Goal: Task Accomplishment & Management: Use online tool/utility

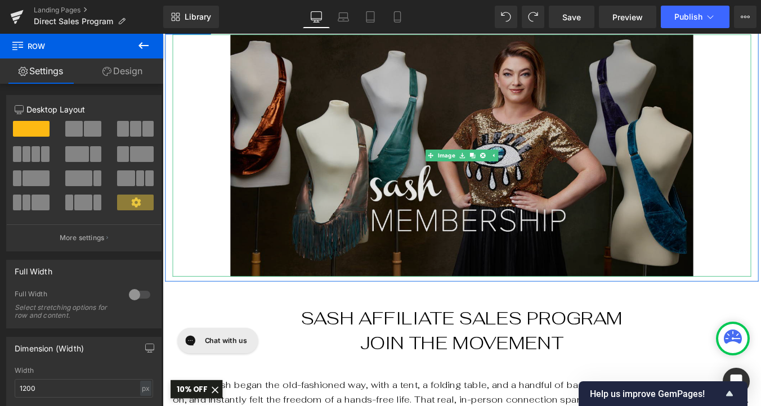
click at [523, 257] on img at bounding box center [503, 172] width 527 height 276
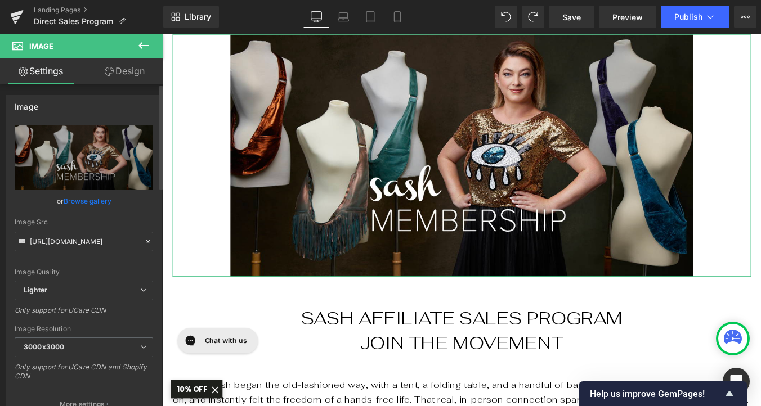
click at [104, 201] on link "Browse gallery" at bounding box center [88, 201] width 48 height 20
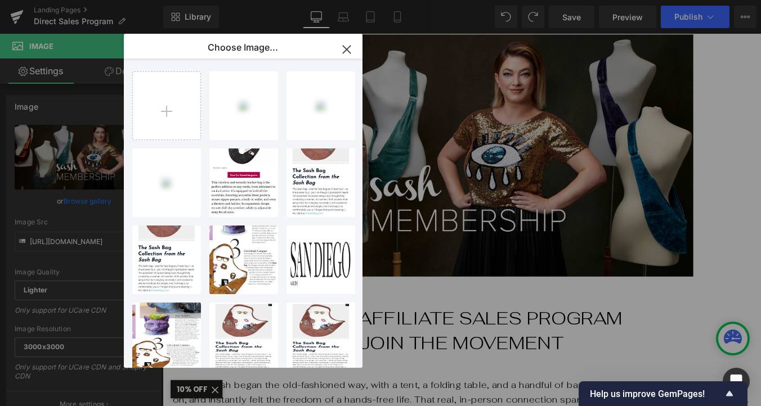
click at [345, 45] on icon "button" at bounding box center [347, 50] width 18 height 18
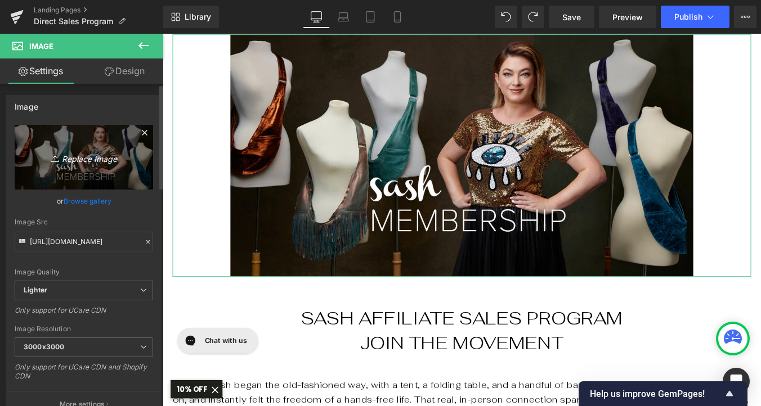
click at [58, 160] on icon at bounding box center [56, 158] width 11 height 11
type input "C:\fakepath\Sash_Sisters_Backyard.jpg"
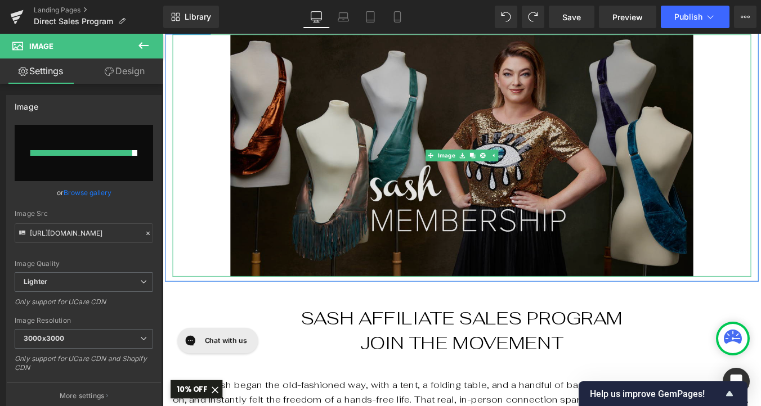
type input "[URL][DOMAIN_NAME]"
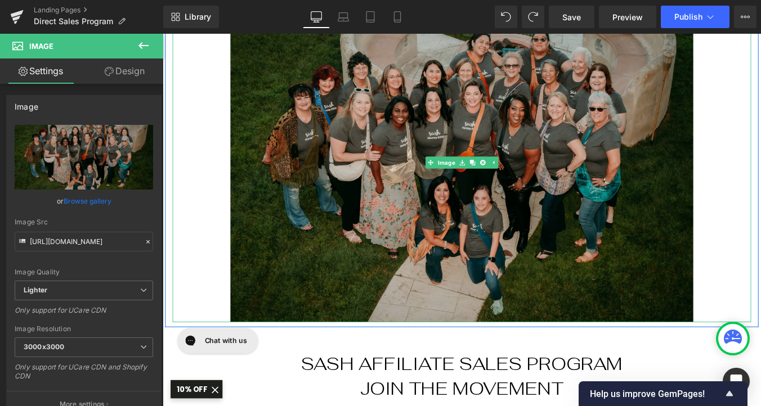
scroll to position [159, 0]
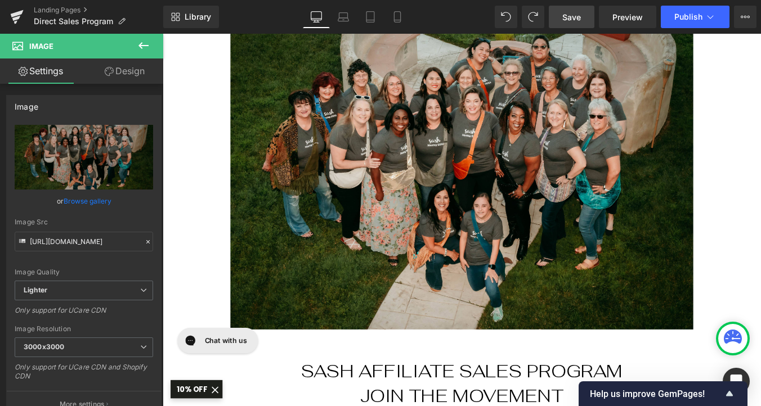
click at [571, 19] on span "Save" at bounding box center [571, 17] width 19 height 12
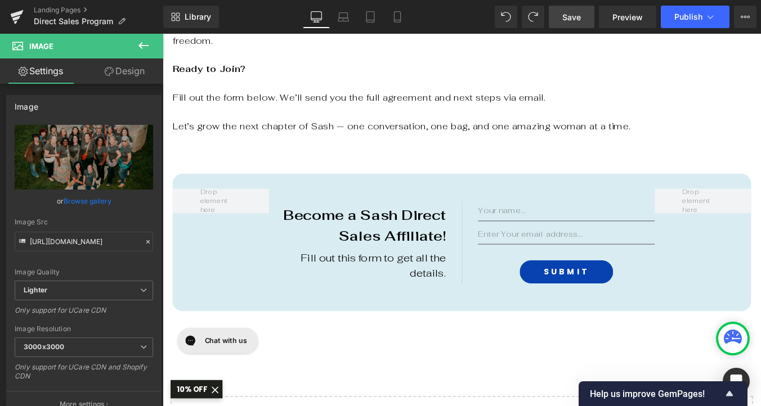
scroll to position [1247, 0]
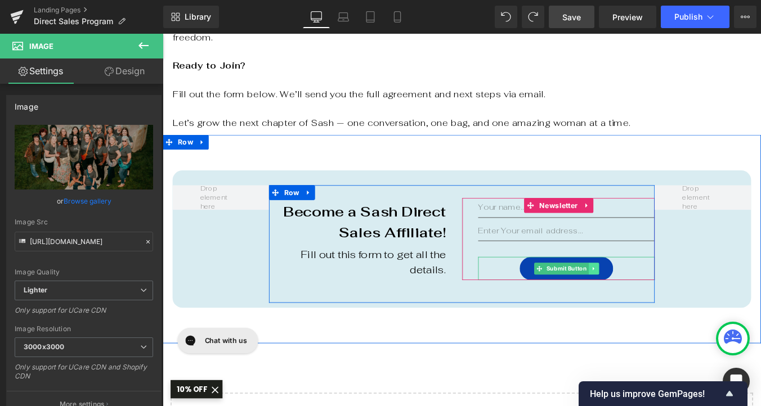
click at [651, 298] on icon at bounding box center [653, 301] width 6 height 7
click at [672, 298] on icon at bounding box center [670, 301] width 6 height 7
click at [647, 226] on icon at bounding box center [645, 230] width 8 height 8
click at [532, 288] on div "Submit" at bounding box center [622, 301] width 201 height 26
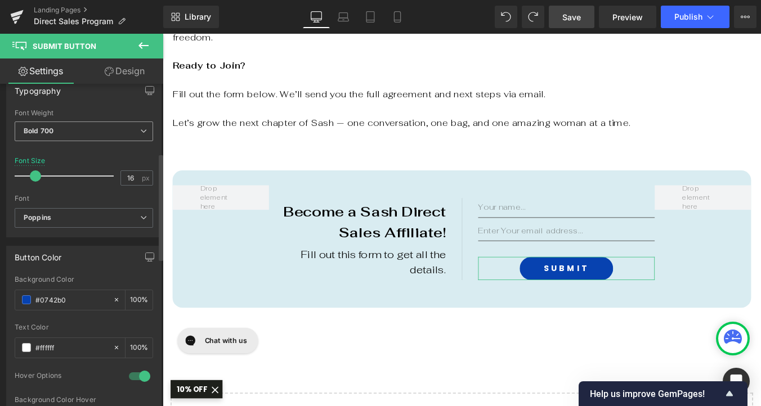
scroll to position [0, 0]
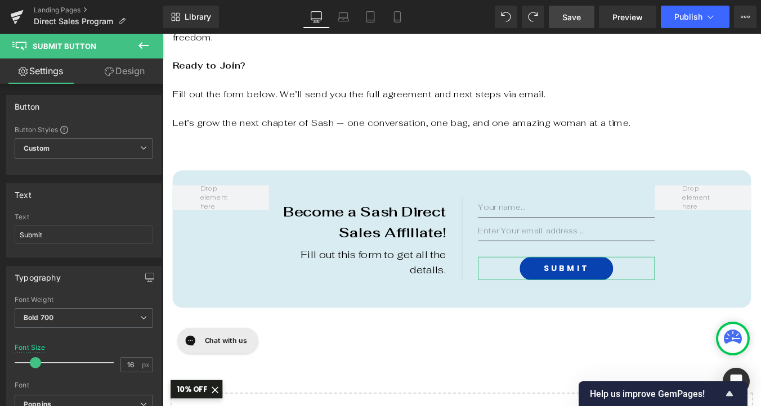
click at [140, 74] on link "Design" at bounding box center [125, 71] width 82 height 25
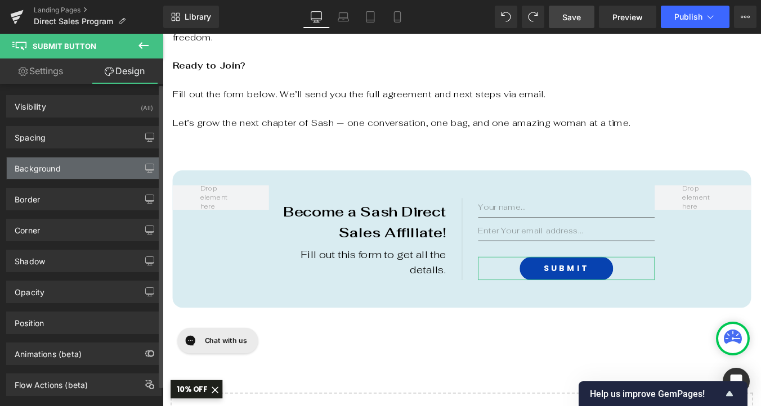
scroll to position [22, 0]
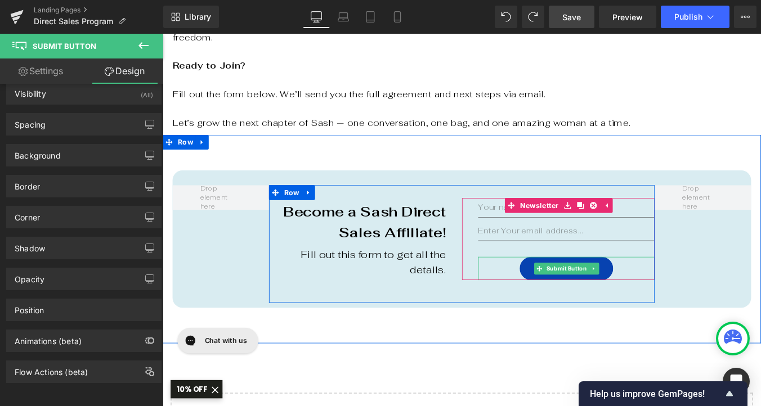
click at [710, 288] on div "Submit" at bounding box center [622, 301] width 201 height 26
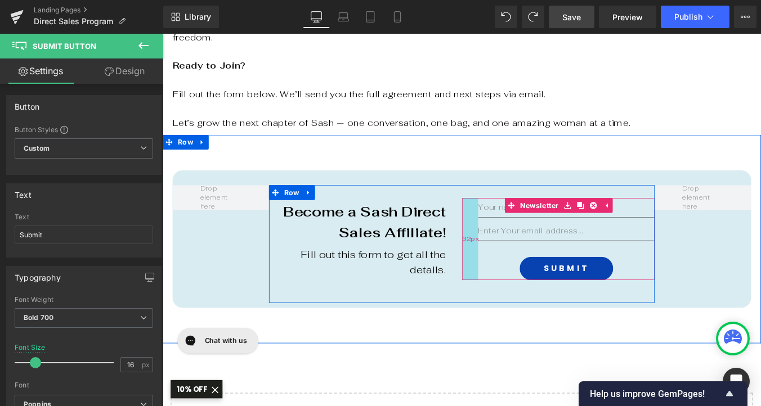
click at [513, 252] on div "32px" at bounding box center [513, 267] width 18 height 93
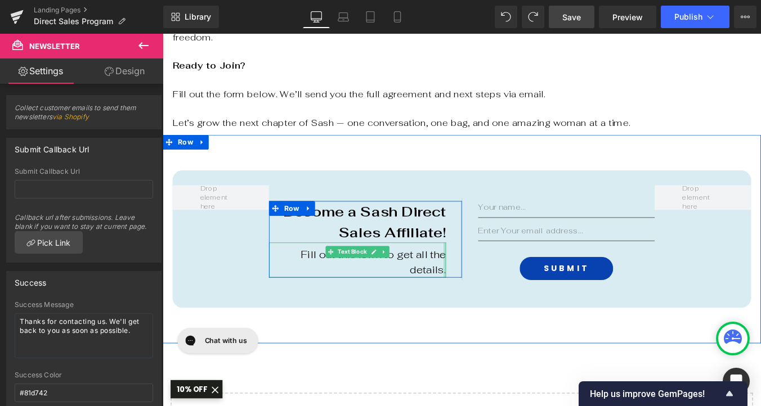
click at [483, 272] on div at bounding box center [483, 292] width 3 height 40
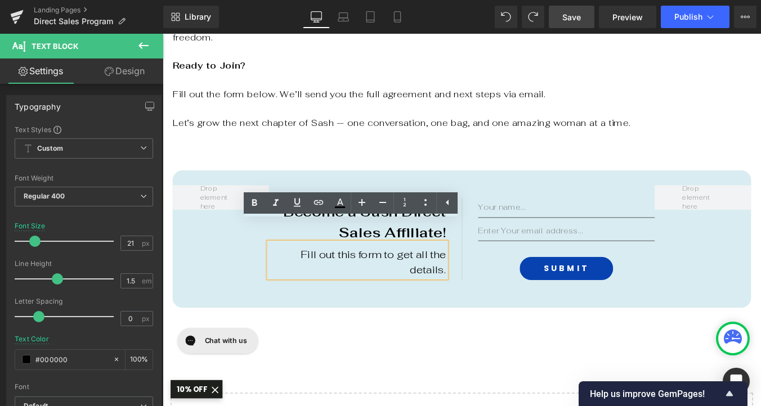
click at [760, 241] on div "Become a Sash Direct Sales Affiliate! Text Block Fill out this form to get all …" at bounding box center [503, 268] width 658 height 156
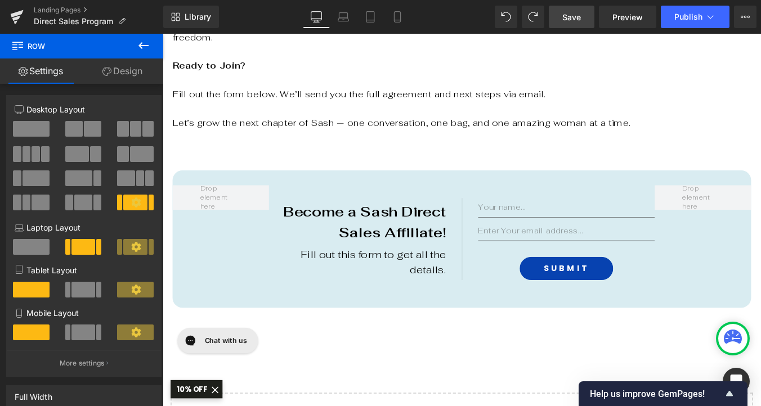
click at [142, 47] on icon at bounding box center [144, 46] width 14 height 14
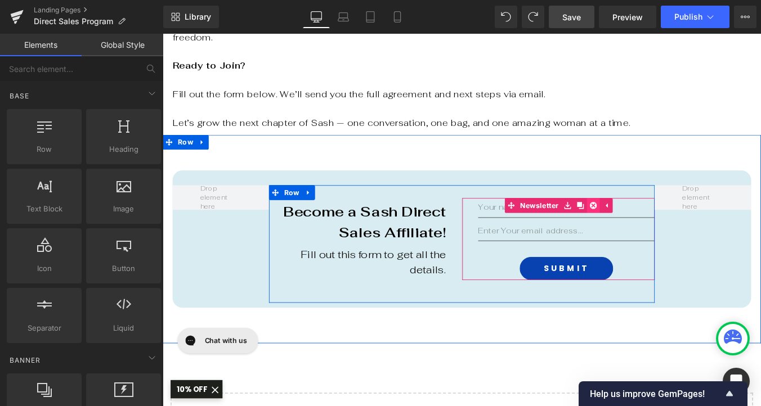
click at [654, 226] on icon at bounding box center [653, 230] width 8 height 8
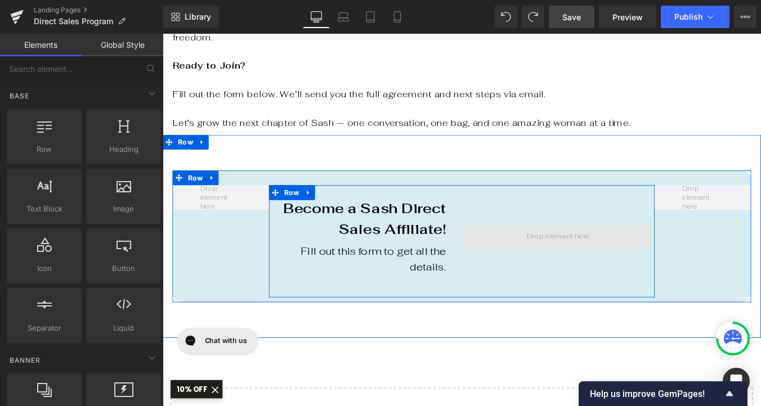
click at [593, 257] on span at bounding box center [613, 265] width 80 height 16
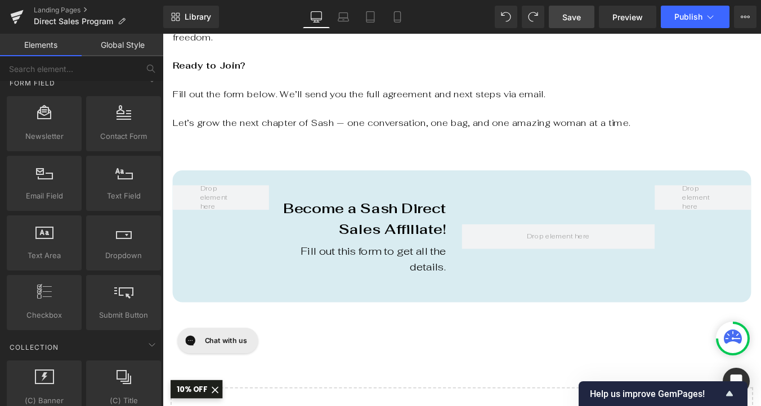
scroll to position [1622, 0]
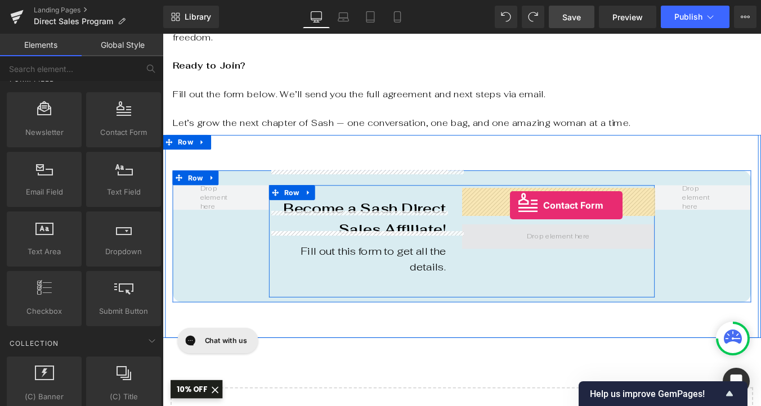
drag, startPoint x: 289, startPoint y: 159, endPoint x: 558, endPoint y: 229, distance: 277.3
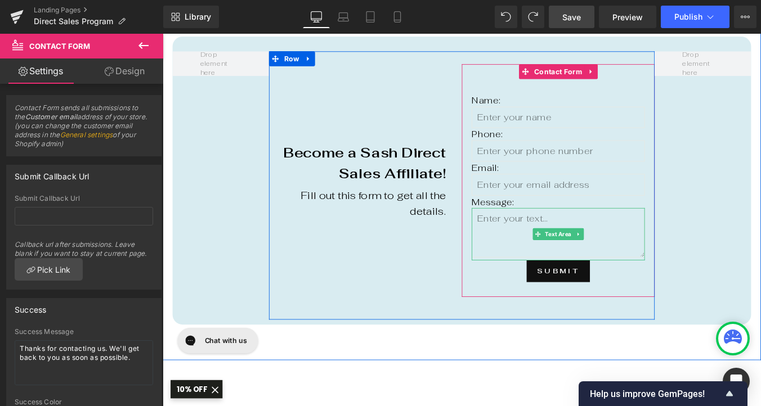
scroll to position [1400, 0]
click at [644, 300] on icon at bounding box center [644, 303] width 6 height 7
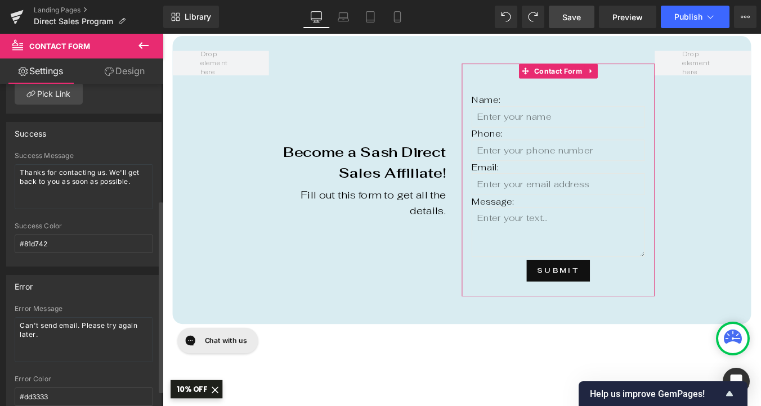
scroll to position [221, 0]
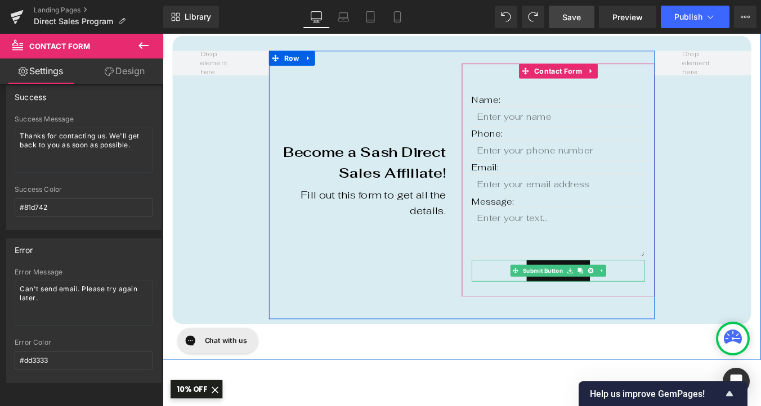
click at [527, 291] on div "Submit" at bounding box center [612, 303] width 197 height 25
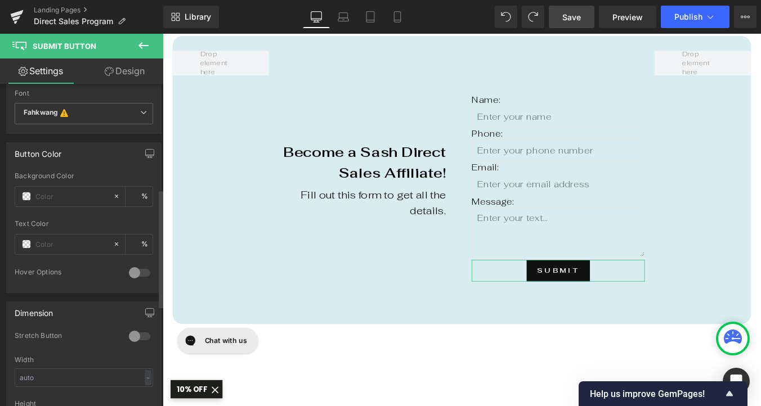
scroll to position [294, 0]
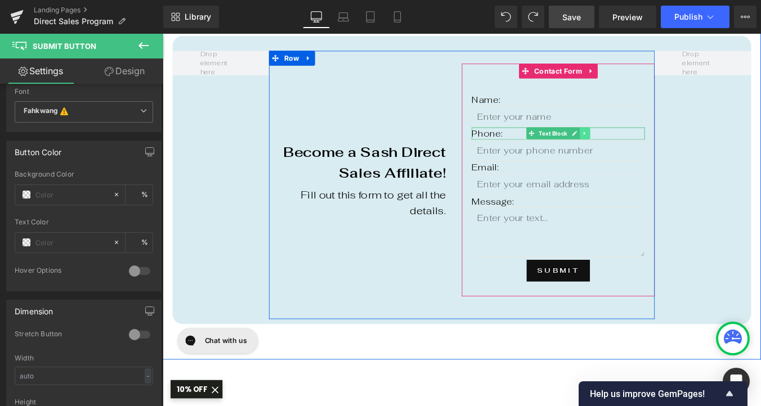
click at [643, 146] on icon at bounding box center [642, 148] width 2 height 4
click at [650, 145] on icon at bounding box center [649, 148] width 6 height 6
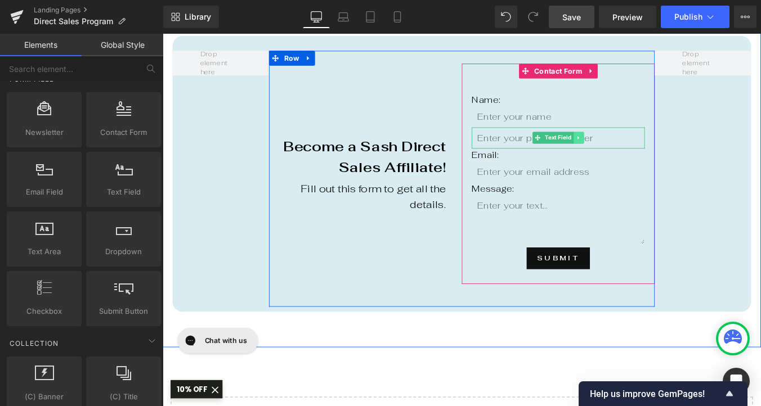
click at [638, 149] on icon at bounding box center [636, 152] width 6 height 7
click at [645, 150] on icon at bounding box center [642, 153] width 6 height 6
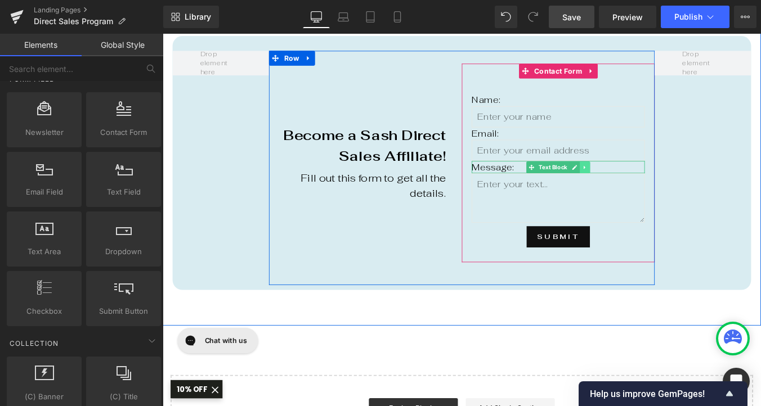
click at [646, 183] on icon at bounding box center [643, 186] width 6 height 7
click at [650, 183] on icon at bounding box center [649, 186] width 6 height 7
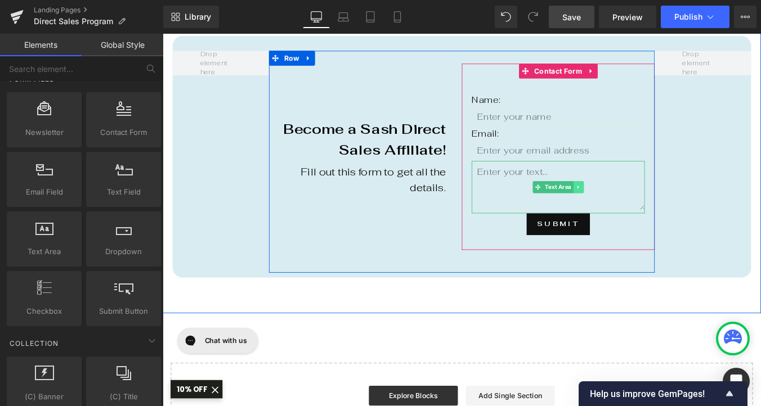
click at [637, 205] on icon at bounding box center [635, 208] width 6 height 7
click at [642, 205] on icon at bounding box center [642, 208] width 6 height 7
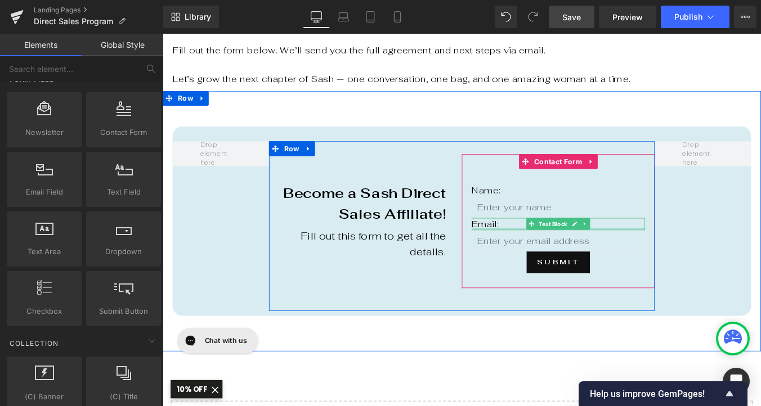
scroll to position [1297, 0]
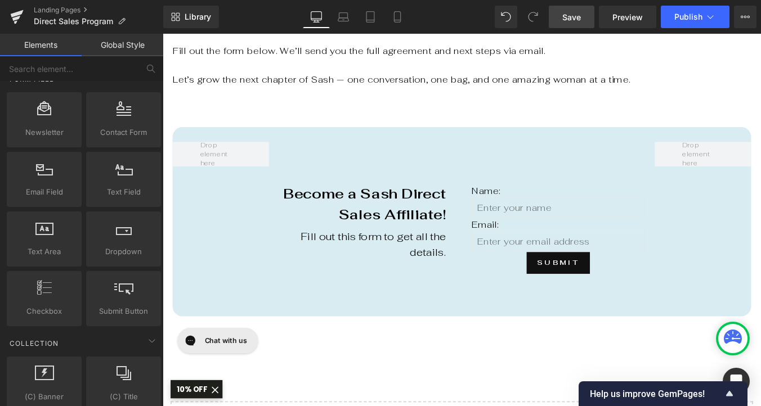
click at [574, 15] on span "Save" at bounding box center [571, 17] width 19 height 12
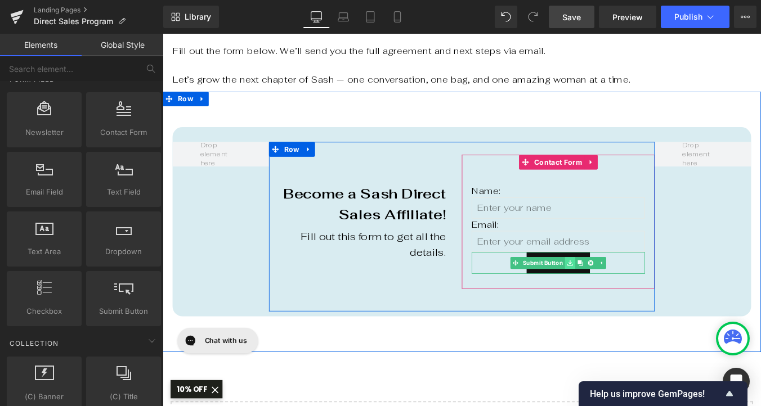
click at [627, 292] on icon at bounding box center [626, 295] width 6 height 6
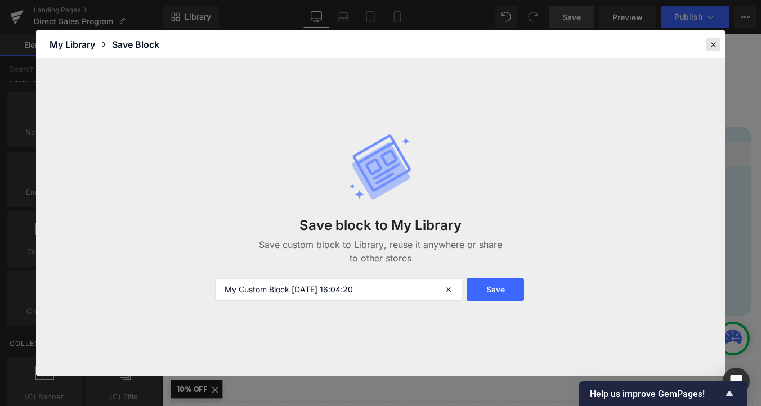
click at [715, 46] on icon at bounding box center [713, 44] width 10 height 10
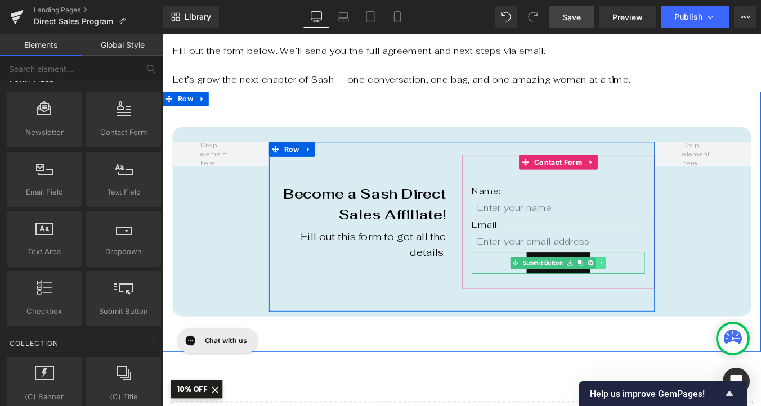
click at [664, 291] on icon at bounding box center [661, 294] width 6 height 7
click at [532, 282] on div "Submit" at bounding box center [612, 294] width 197 height 25
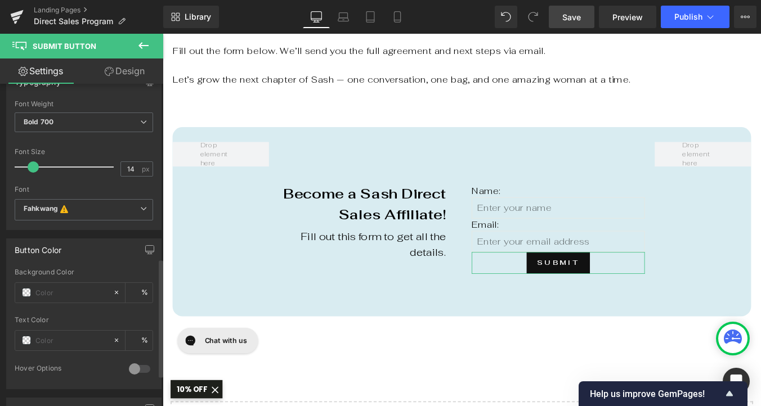
scroll to position [0, 0]
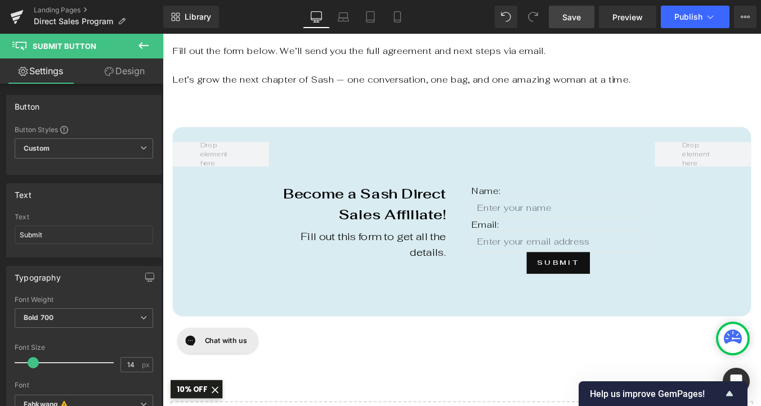
click at [145, 46] on icon at bounding box center [143, 45] width 10 height 7
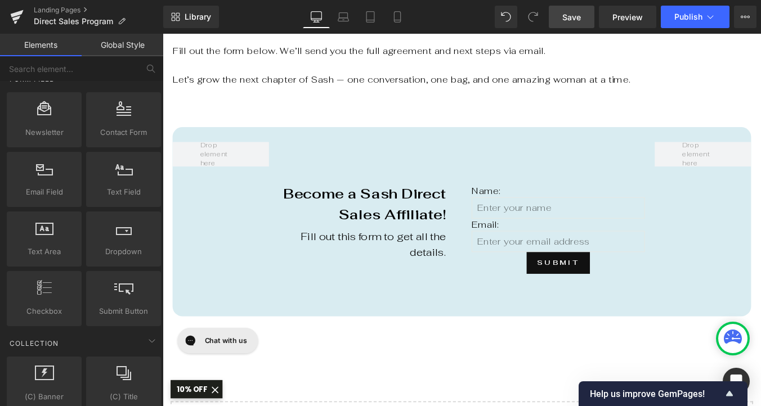
click at [127, 47] on link "Global Style" at bounding box center [123, 45] width 82 height 23
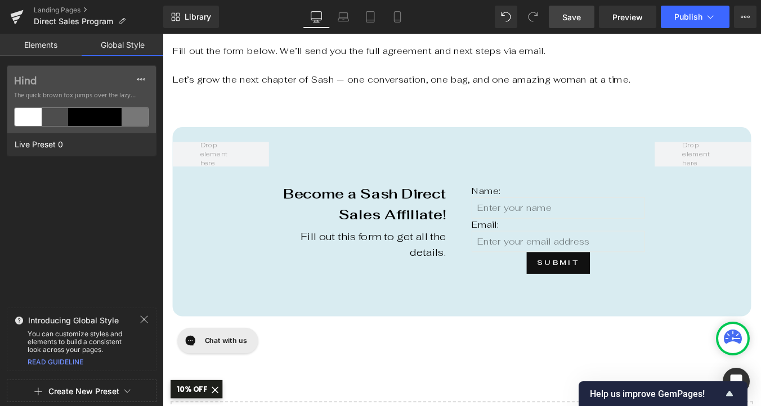
click at [140, 320] on icon at bounding box center [144, 319] width 9 height 9
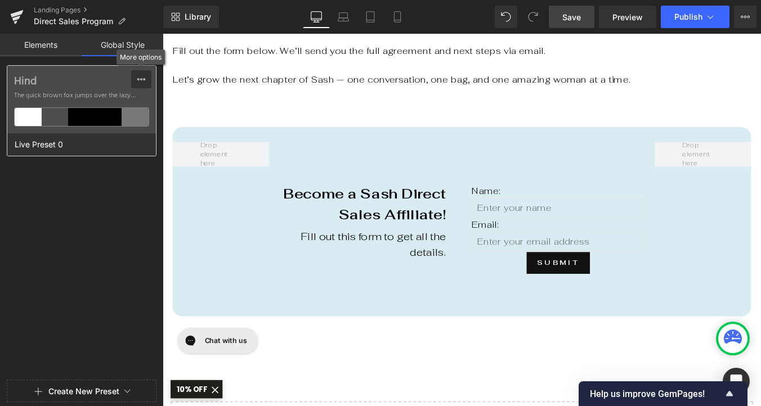
click at [144, 78] on icon at bounding box center [141, 79] width 9 height 9
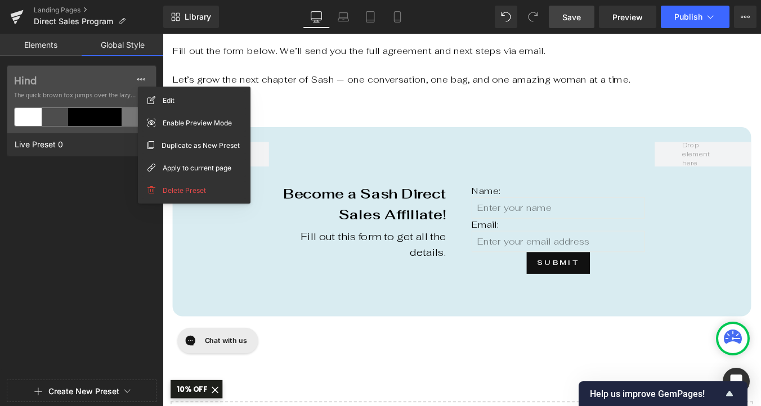
click at [47, 46] on link "Elements" at bounding box center [41, 45] width 82 height 23
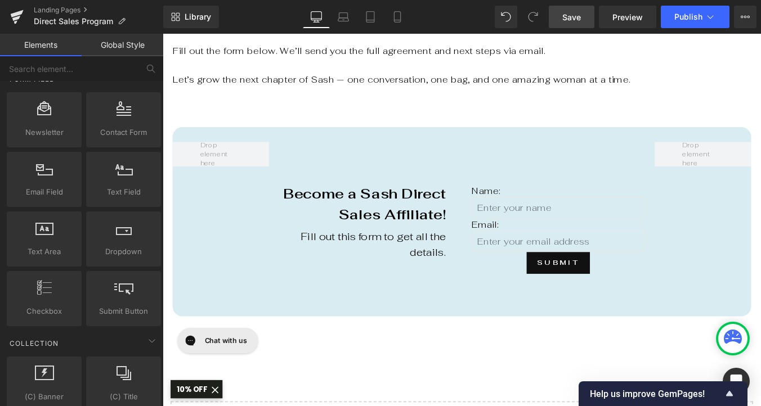
click at [572, 17] on span "Save" at bounding box center [571, 17] width 19 height 12
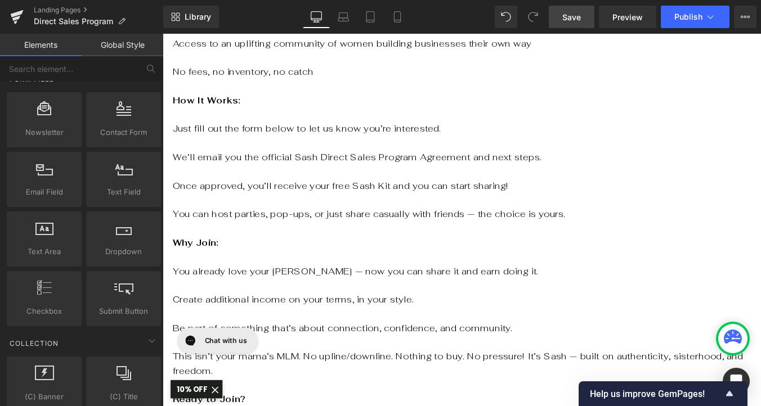
scroll to position [878, 0]
